Goal: Task Accomplishment & Management: Manage account settings

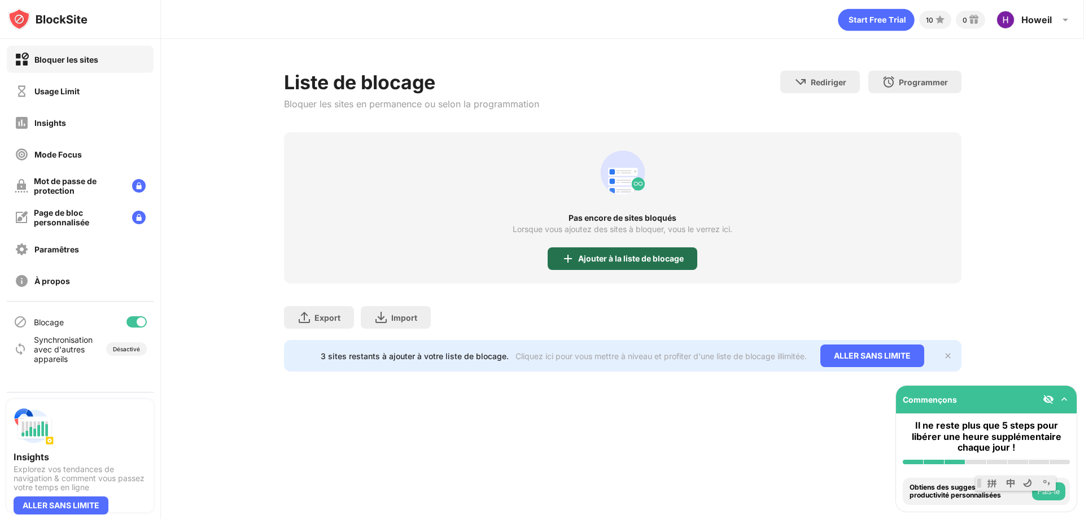
click at [656, 259] on div "Ajouter à la liste de blocage" at bounding box center [631, 258] width 106 height 9
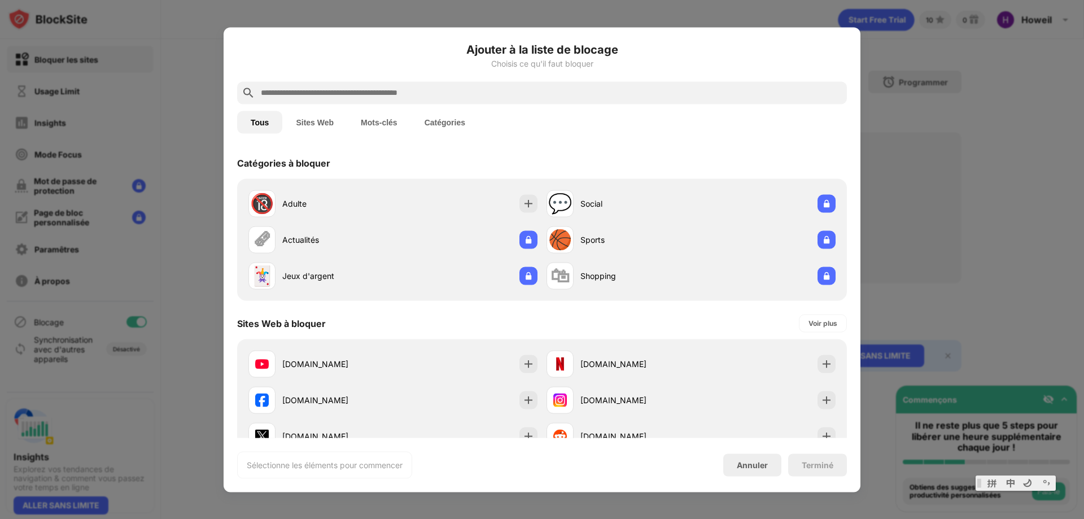
click at [363, 92] on input "text" at bounding box center [551, 93] width 583 height 14
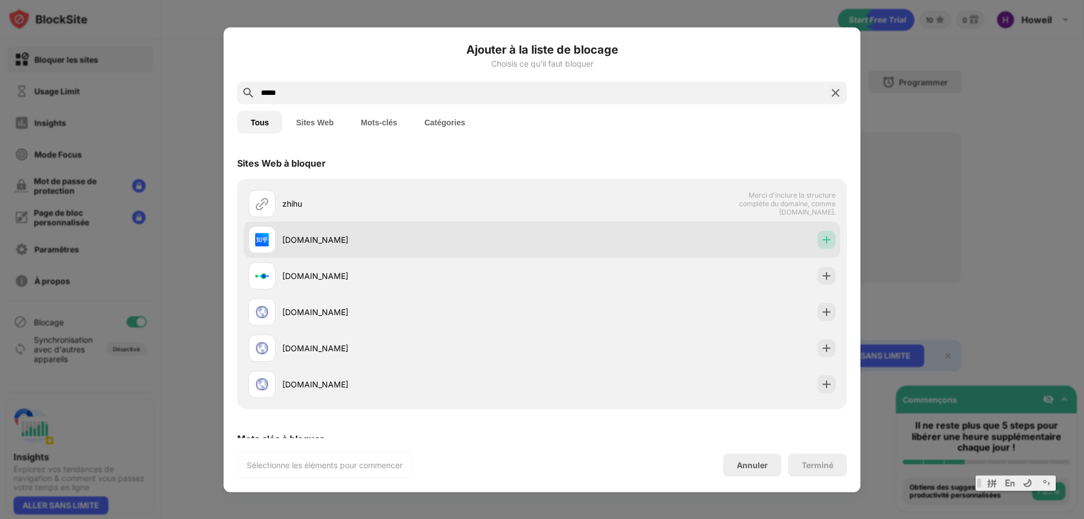
click at [821, 244] on img at bounding box center [826, 239] width 11 height 11
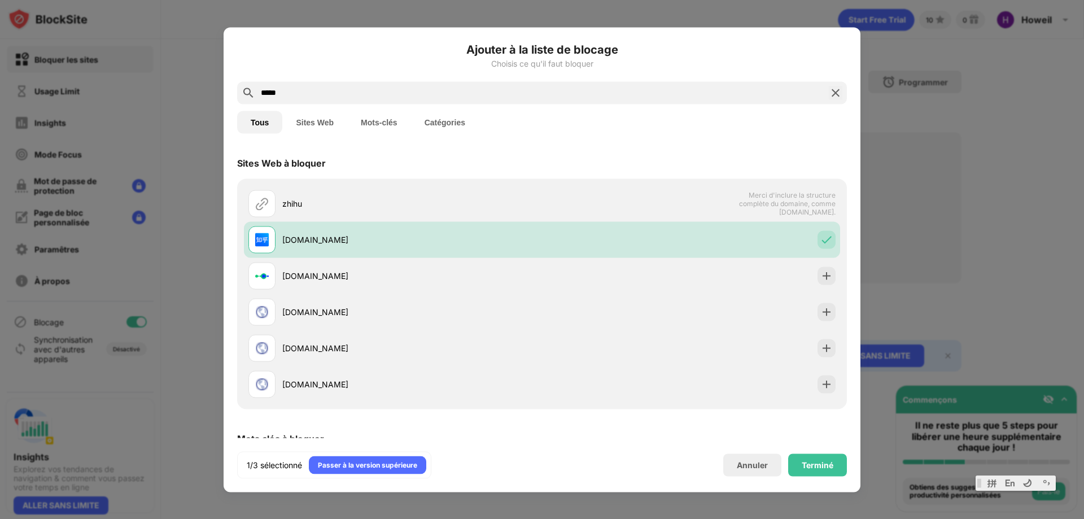
drag, startPoint x: 344, startPoint y: 93, endPoint x: 186, endPoint y: 94, distance: 158.7
click at [186, 518] on div "Ajouter à la liste de blocage Choisis ce qu'il faut bloquer Tous Sites Web Mots…" at bounding box center [542, 519] width 1084 height 0
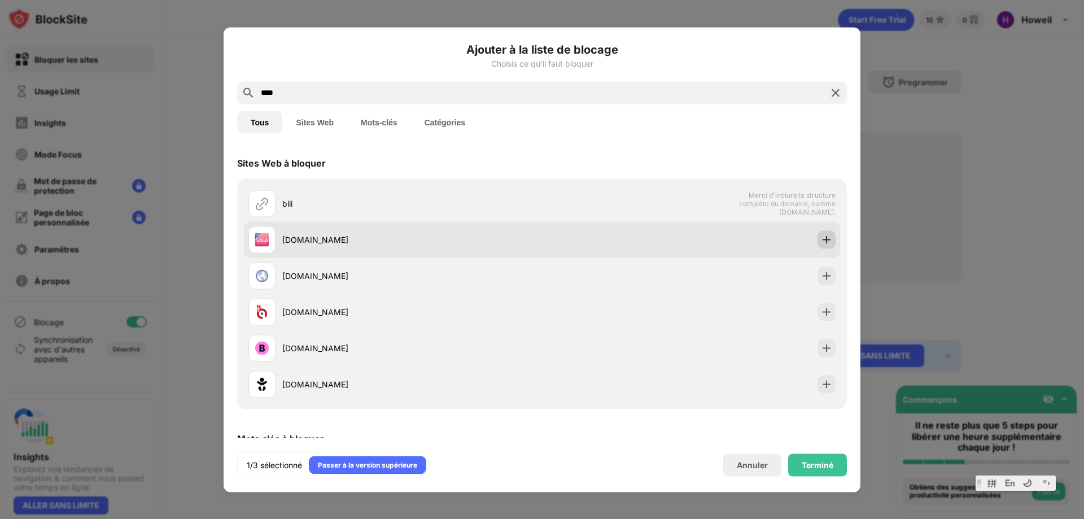
type input "****"
click at [821, 241] on img at bounding box center [826, 239] width 11 height 11
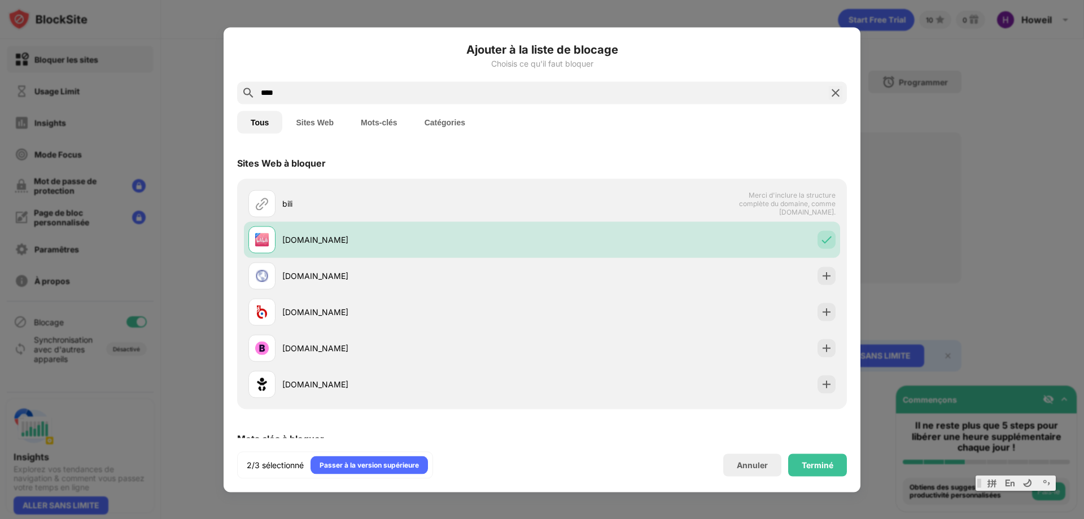
click at [365, 91] on input "****" at bounding box center [542, 93] width 565 height 14
click at [807, 469] on div "Terminé" at bounding box center [817, 464] width 59 height 23
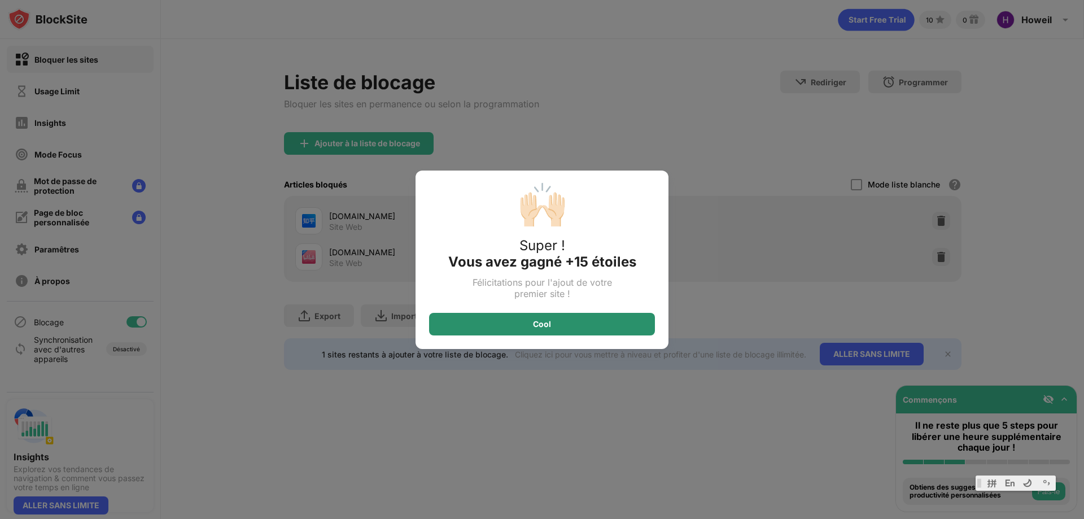
click at [594, 325] on div "Cool" at bounding box center [542, 324] width 226 height 23
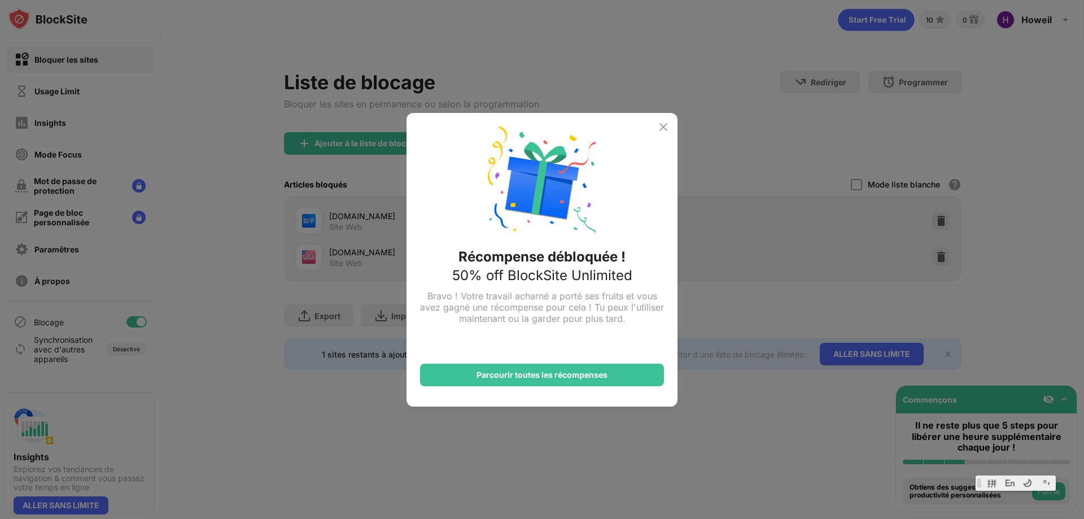
click at [662, 126] on img at bounding box center [664, 127] width 14 height 14
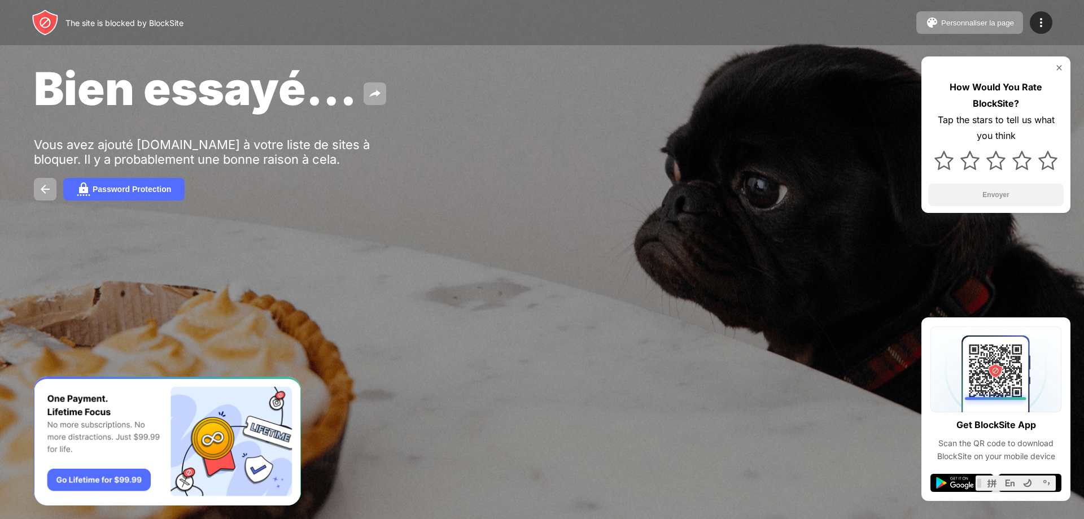
click at [287, 394] on img "Banner Message" at bounding box center [167, 441] width 267 height 129
click at [1059, 67] on img at bounding box center [1059, 67] width 9 height 9
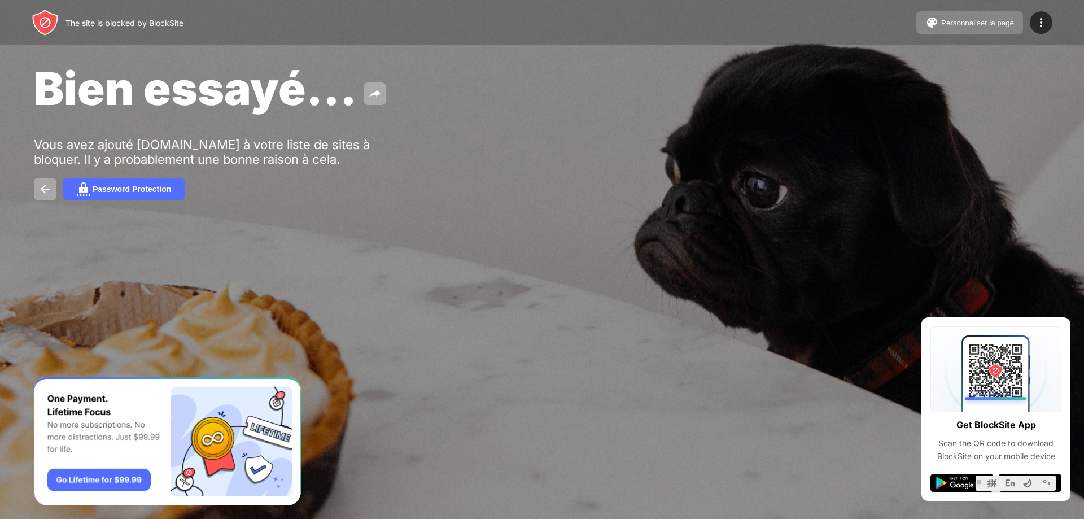
click at [961, 15] on button "Personnaliser la page" at bounding box center [970, 22] width 107 height 23
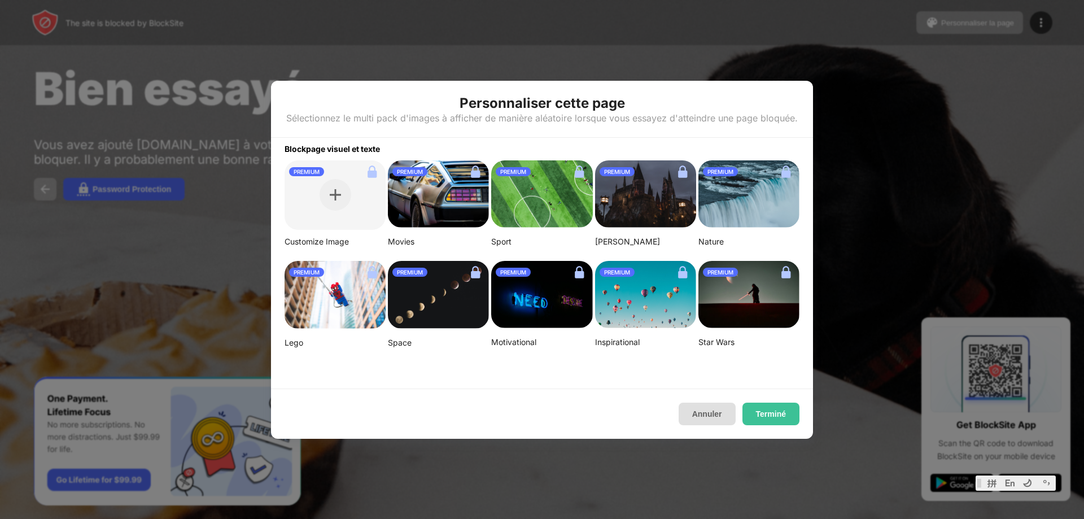
click at [716, 416] on button "Annuler" at bounding box center [707, 414] width 57 height 23
